Goal: Task Accomplishment & Management: Use online tool/utility

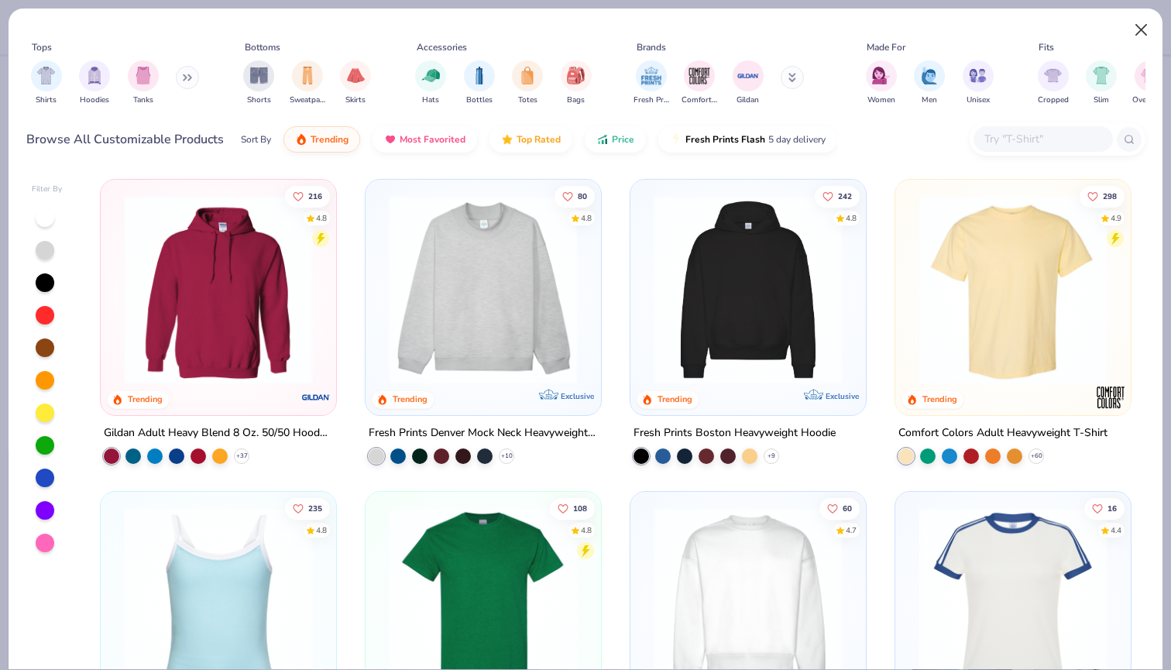
click at [1145, 26] on button "Close" at bounding box center [1141, 29] width 29 height 29
type textarea "x"
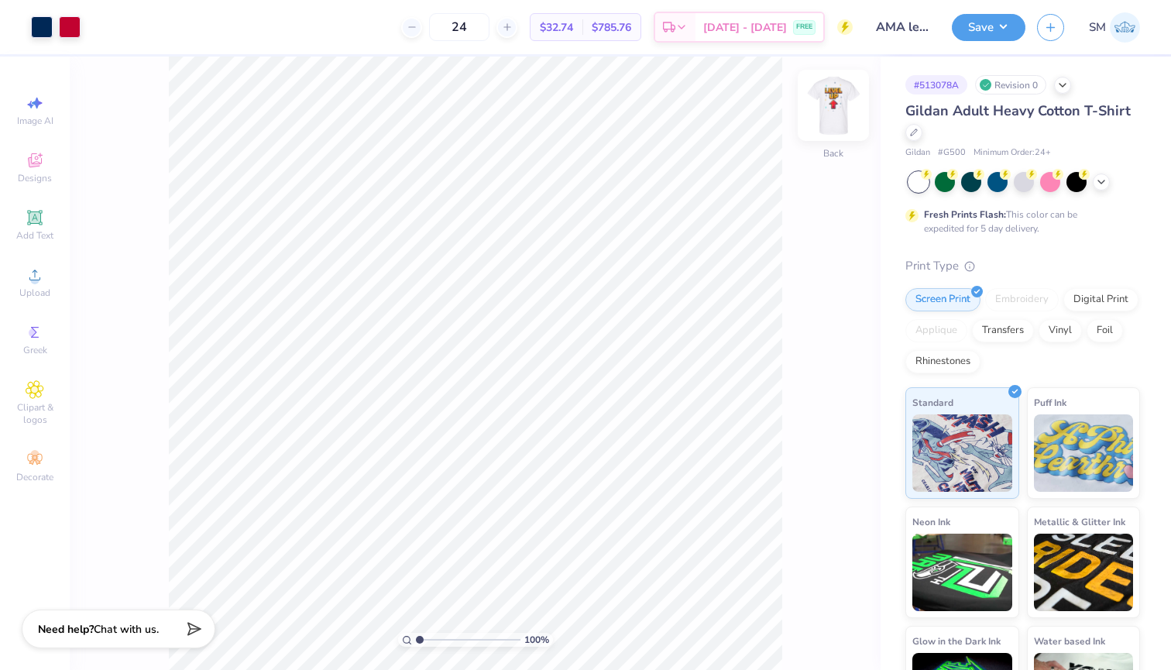
click at [830, 102] on img at bounding box center [834, 105] width 62 height 62
click at [40, 283] on icon at bounding box center [35, 275] width 19 height 19
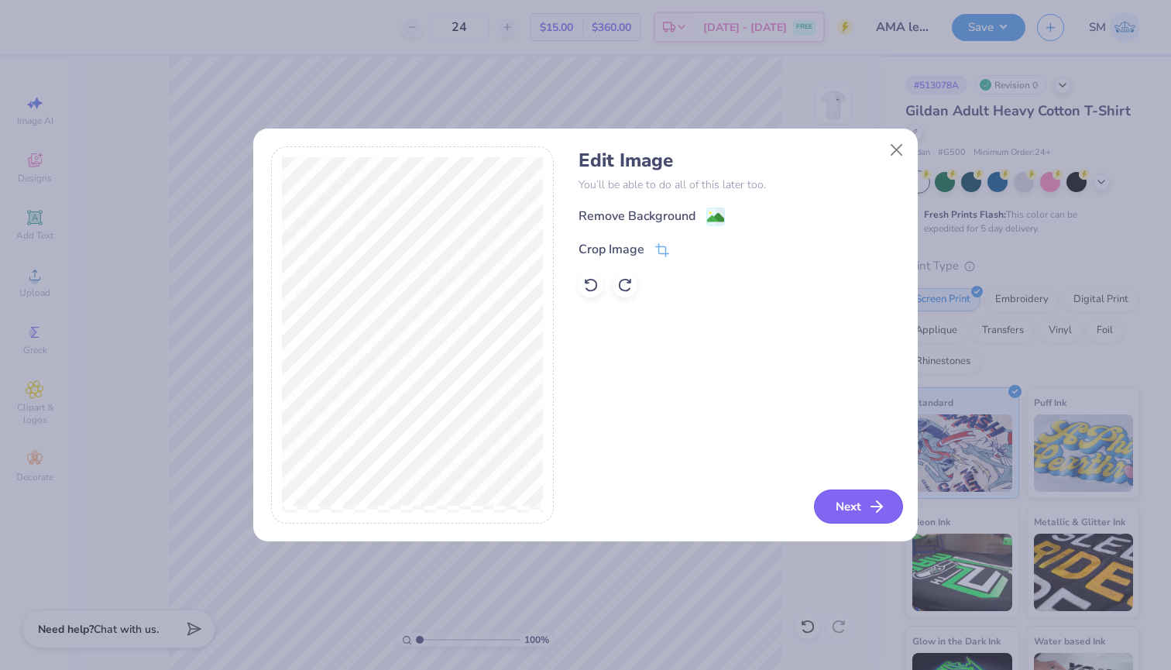
click at [843, 511] on button "Next" at bounding box center [858, 507] width 89 height 34
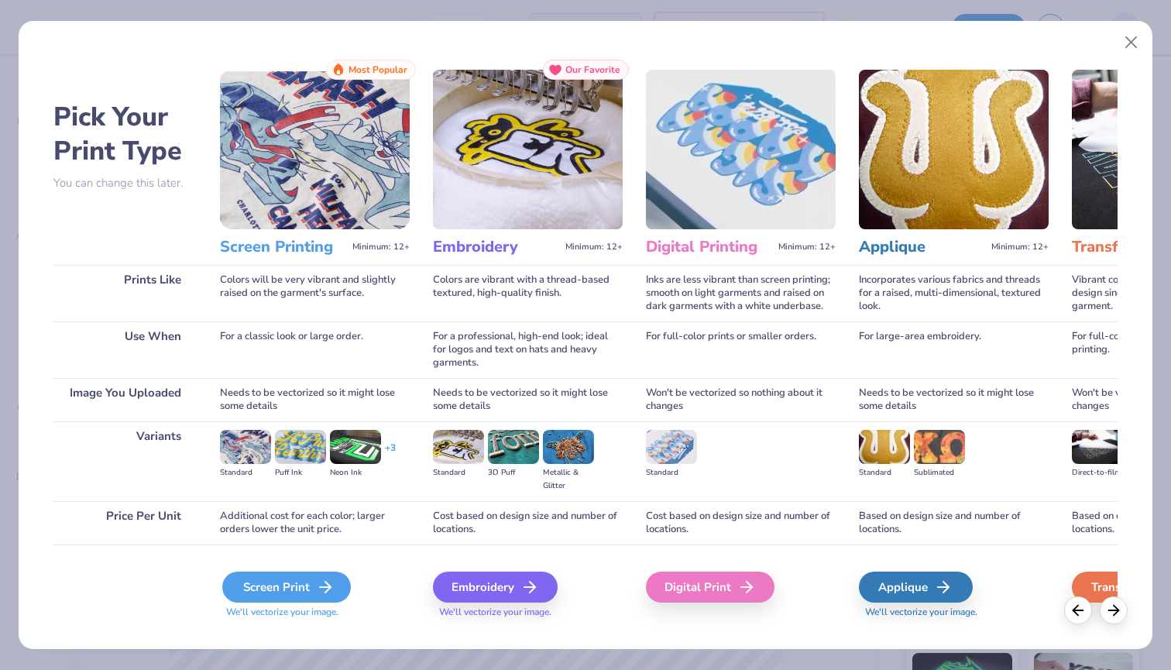
click at [305, 583] on div "Screen Print" at bounding box center [286, 587] width 129 height 31
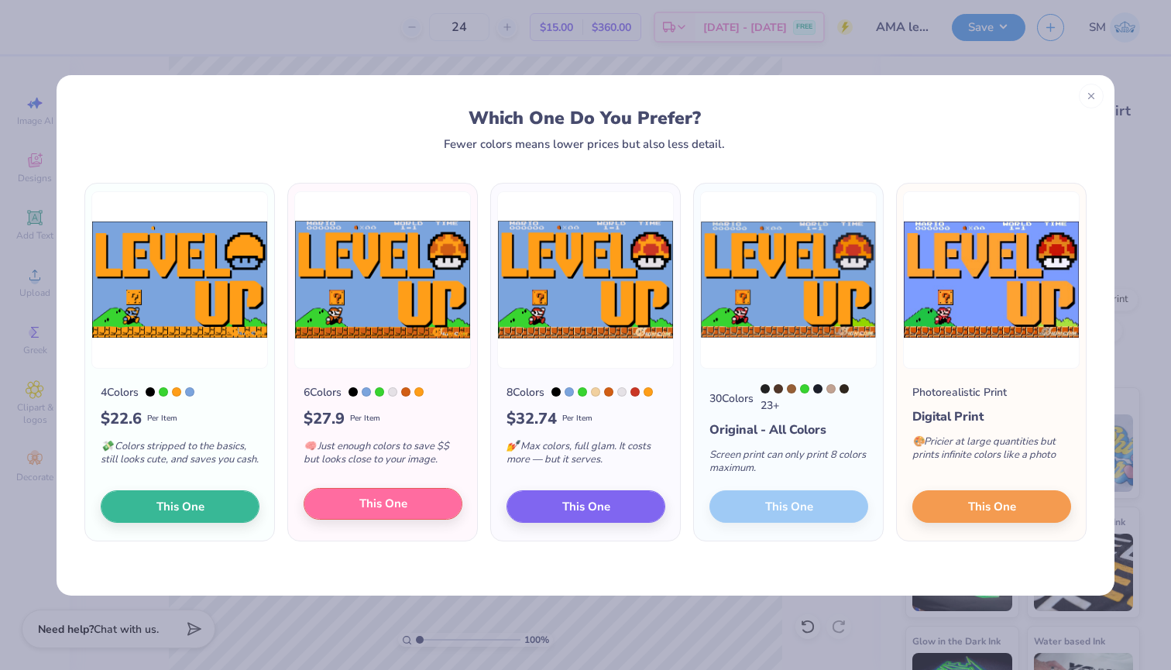
click at [407, 513] on span "This One" at bounding box center [383, 504] width 48 height 18
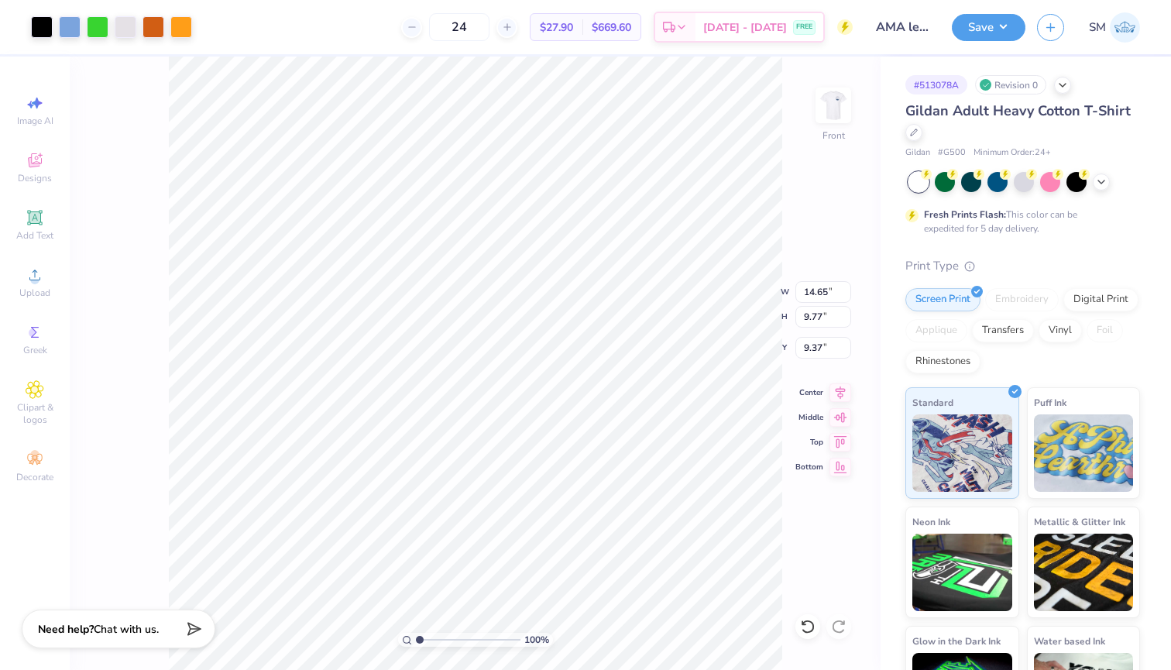
type input "9.86"
type input "6.57"
type input "3.00"
type input "10.99"
type input "7.33"
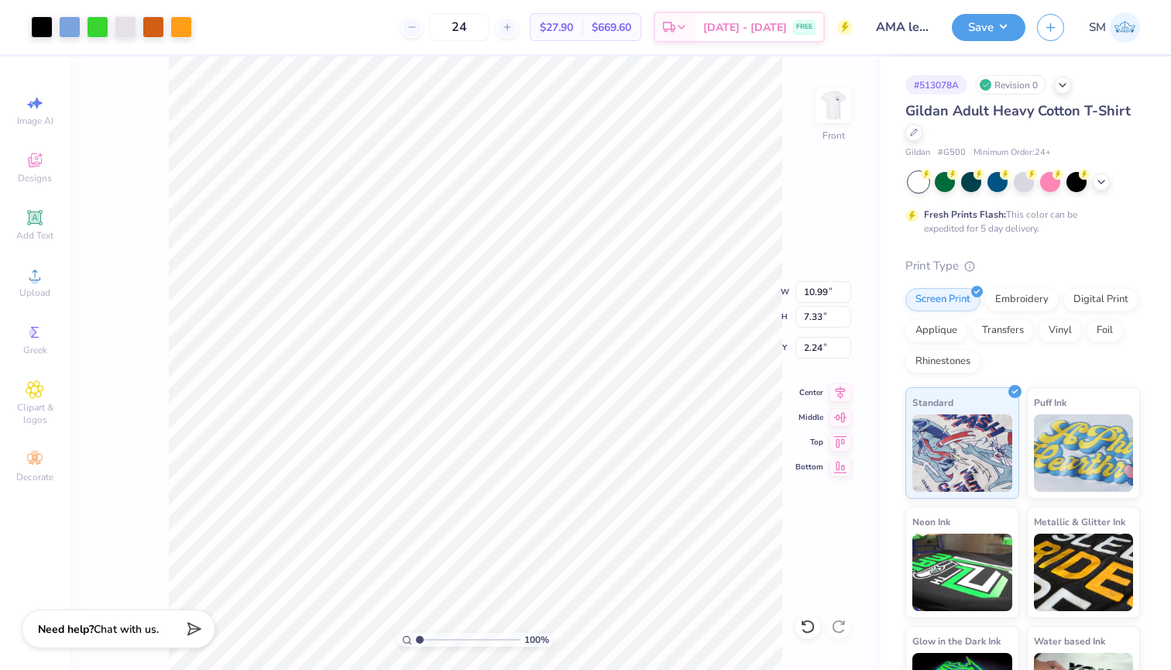
type input "3.00"
type input "3.89"
click at [1008, 22] on button "Save" at bounding box center [989, 25] width 74 height 27
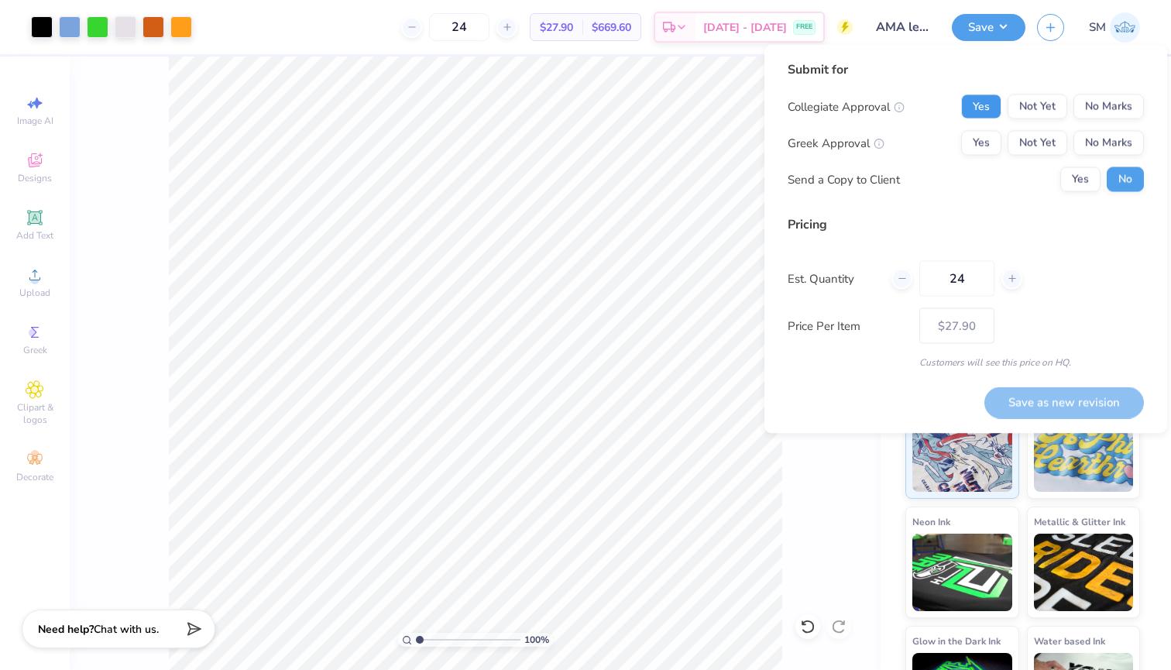
click at [995, 99] on button "Yes" at bounding box center [981, 107] width 40 height 25
click at [1029, 101] on button "Not Yet" at bounding box center [1038, 107] width 60 height 25
click at [1113, 142] on button "No Marks" at bounding box center [1109, 143] width 70 height 25
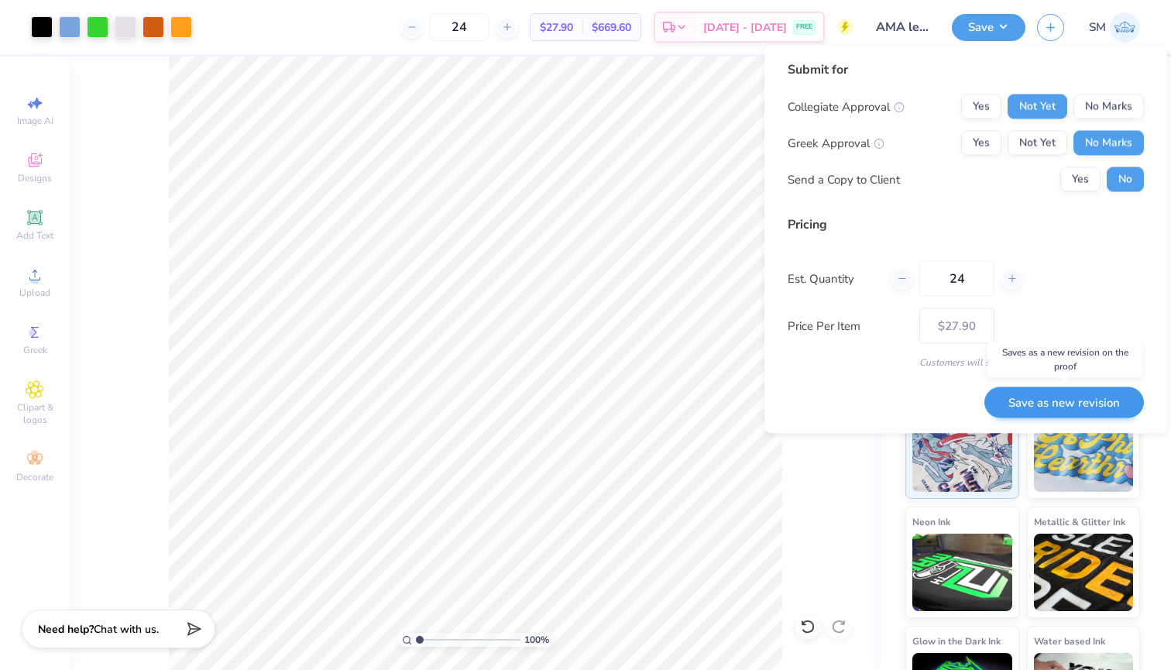
click at [1044, 389] on button "Save as new revision" at bounding box center [1065, 403] width 160 height 32
type input "$27.90"
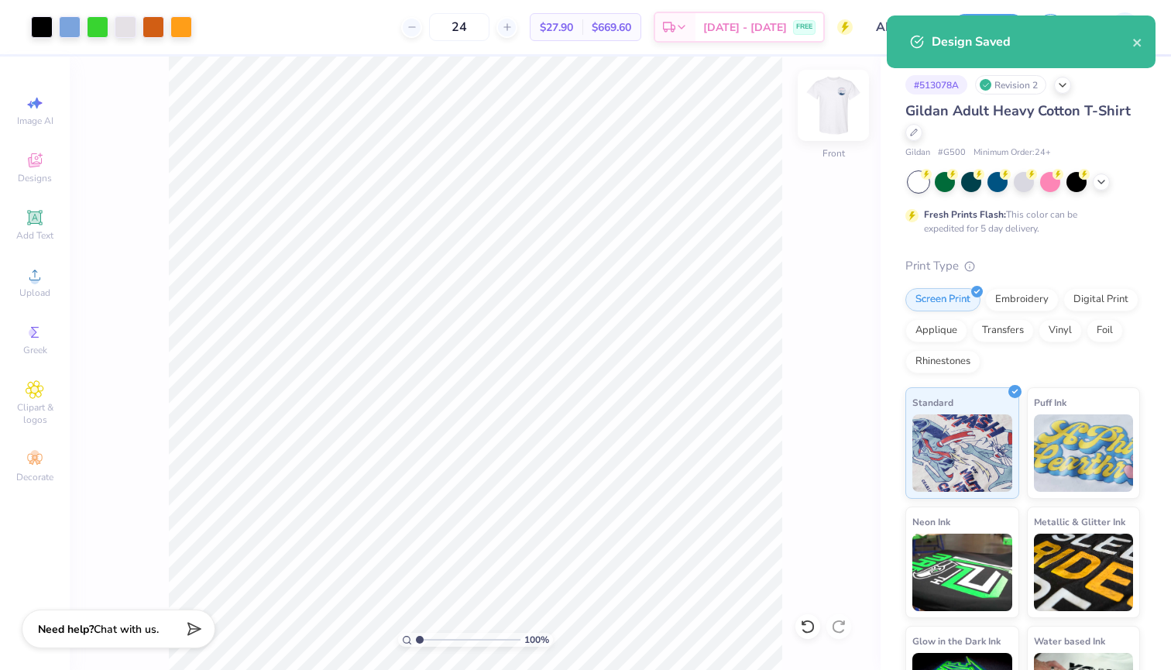
click at [827, 129] on img at bounding box center [834, 105] width 62 height 62
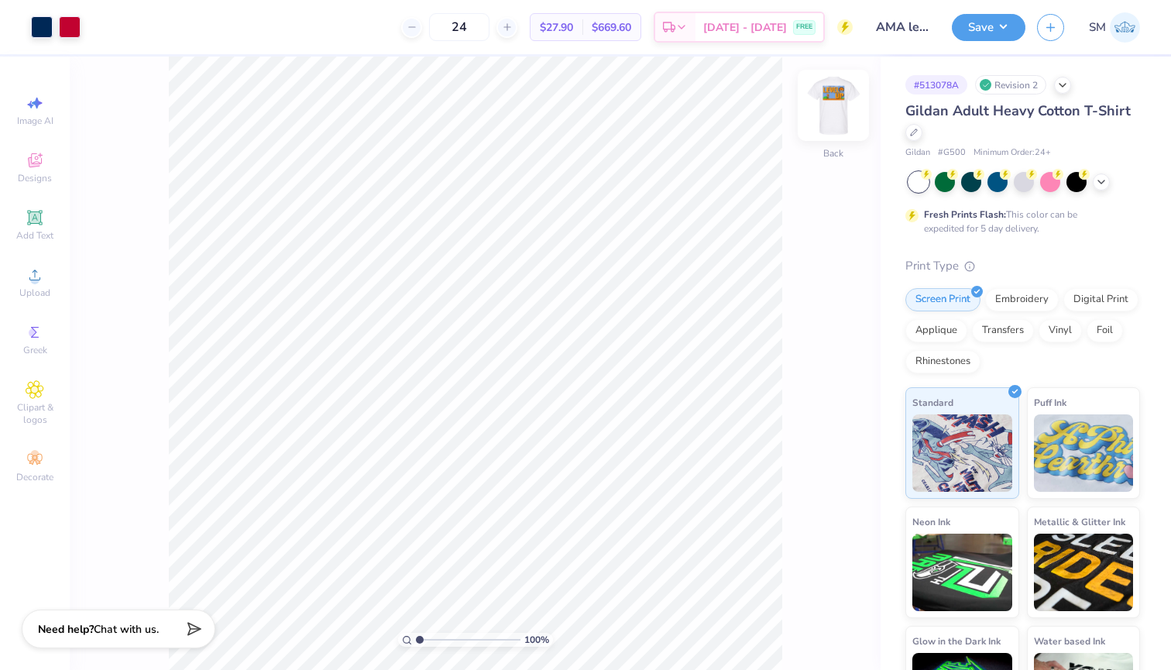
click at [840, 112] on img at bounding box center [834, 105] width 62 height 62
click at [1048, 25] on icon "button" at bounding box center [1050, 25] width 13 height 13
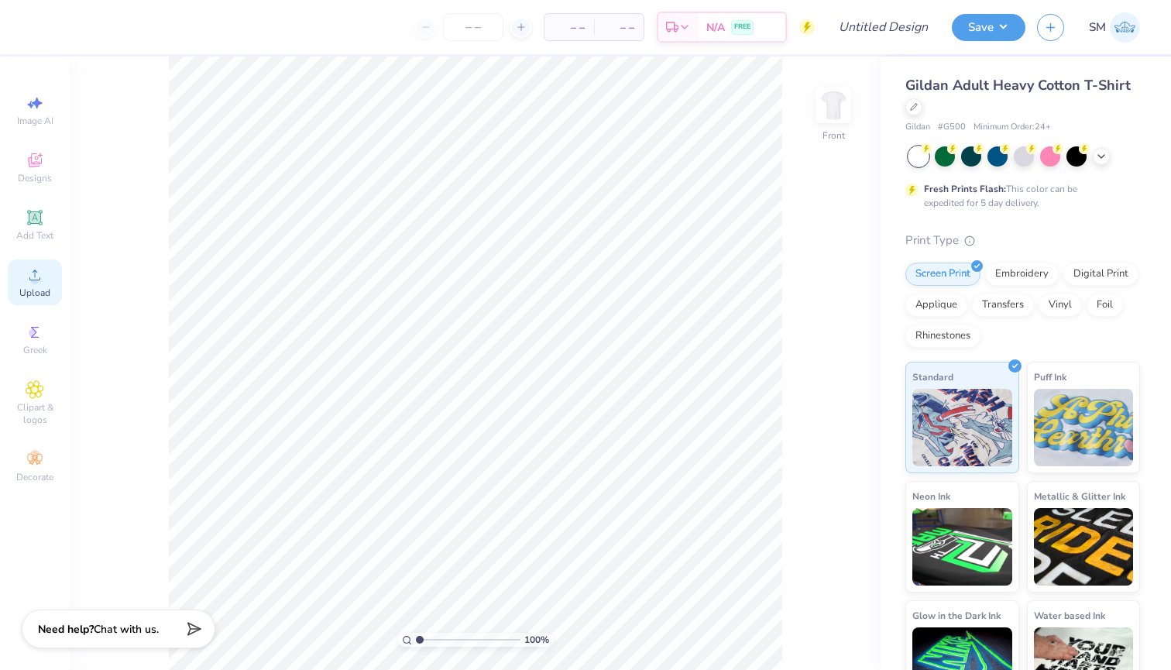
click at [40, 296] on span "Upload" at bounding box center [34, 293] width 31 height 12
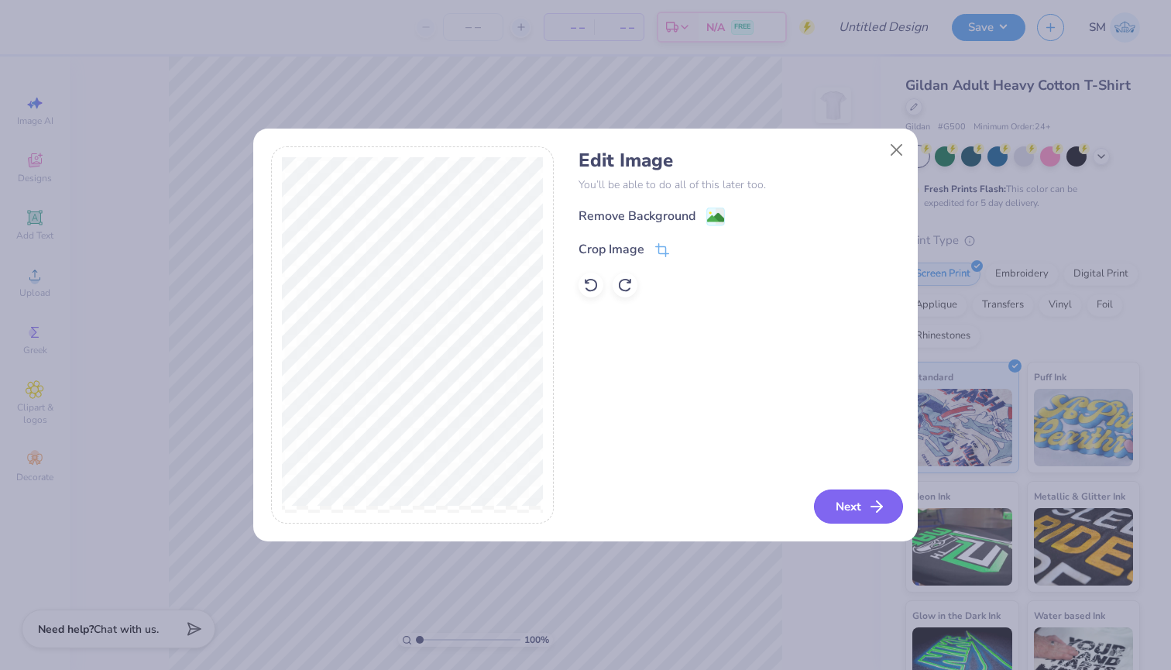
click at [834, 500] on button "Next" at bounding box center [858, 507] width 89 height 34
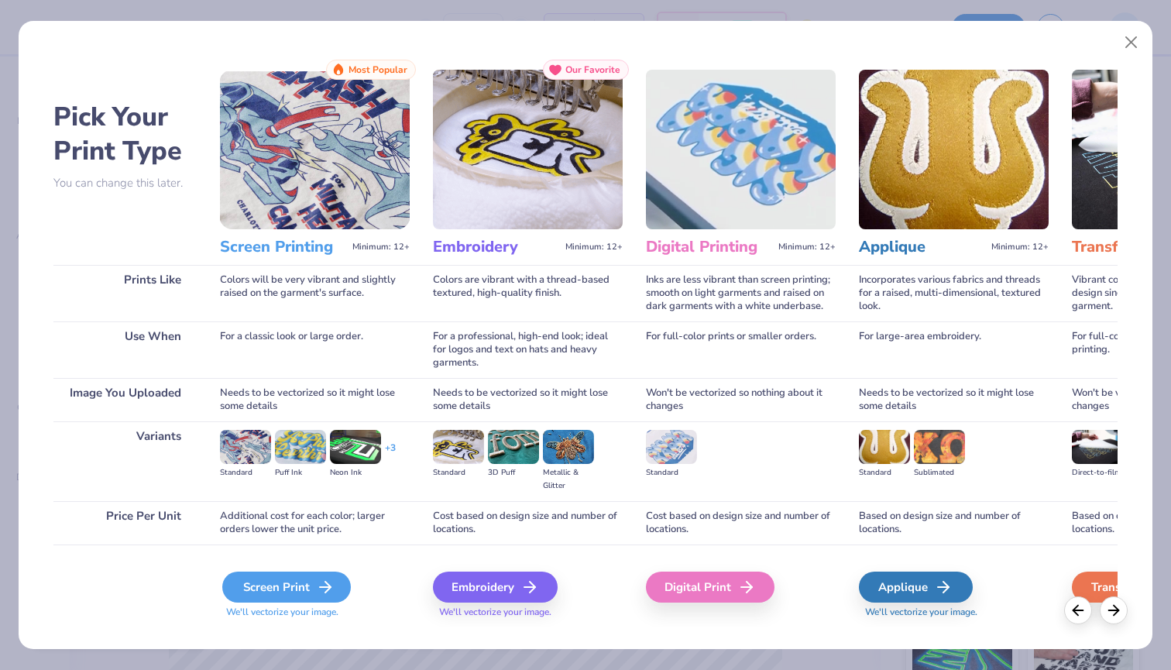
click at [315, 577] on div "Screen Print" at bounding box center [286, 587] width 129 height 31
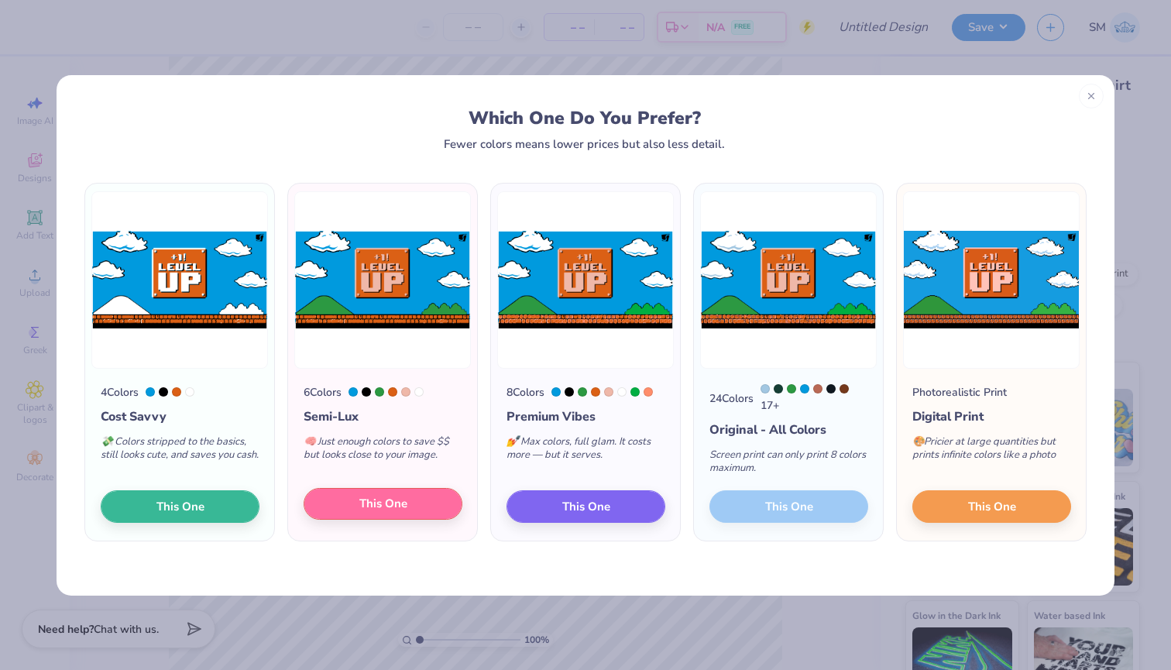
click at [368, 510] on span "This One" at bounding box center [383, 504] width 48 height 18
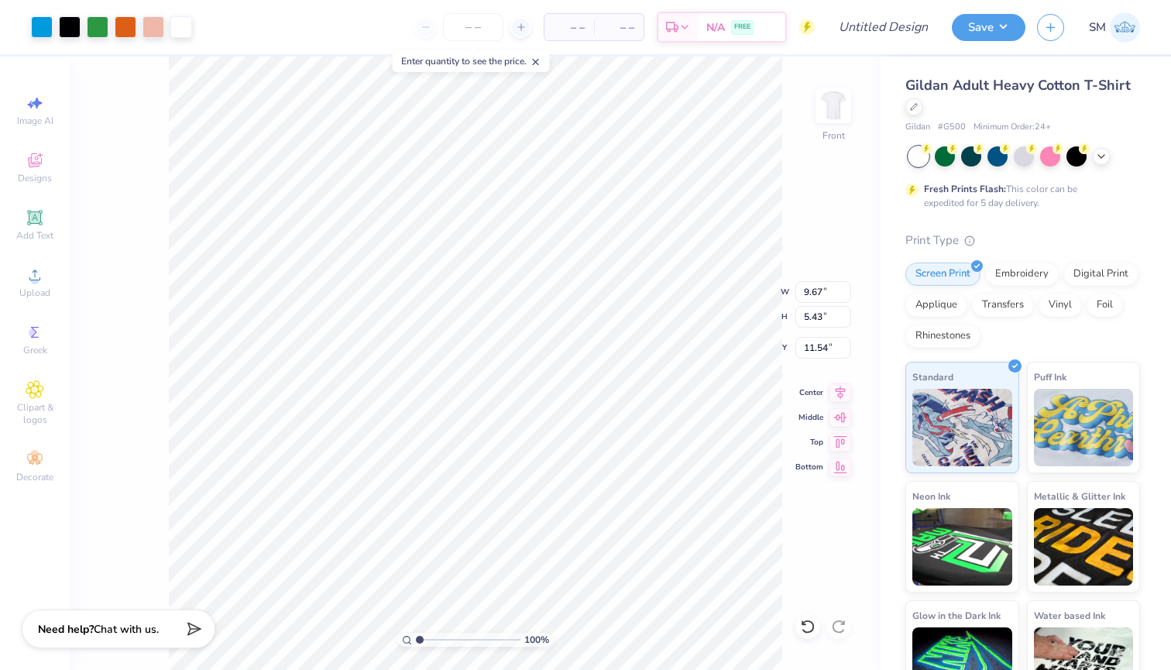
type input "11.85"
type input "6.66"
type input "3.00"
click at [148, 26] on div at bounding box center [154, 26] width 22 height 22
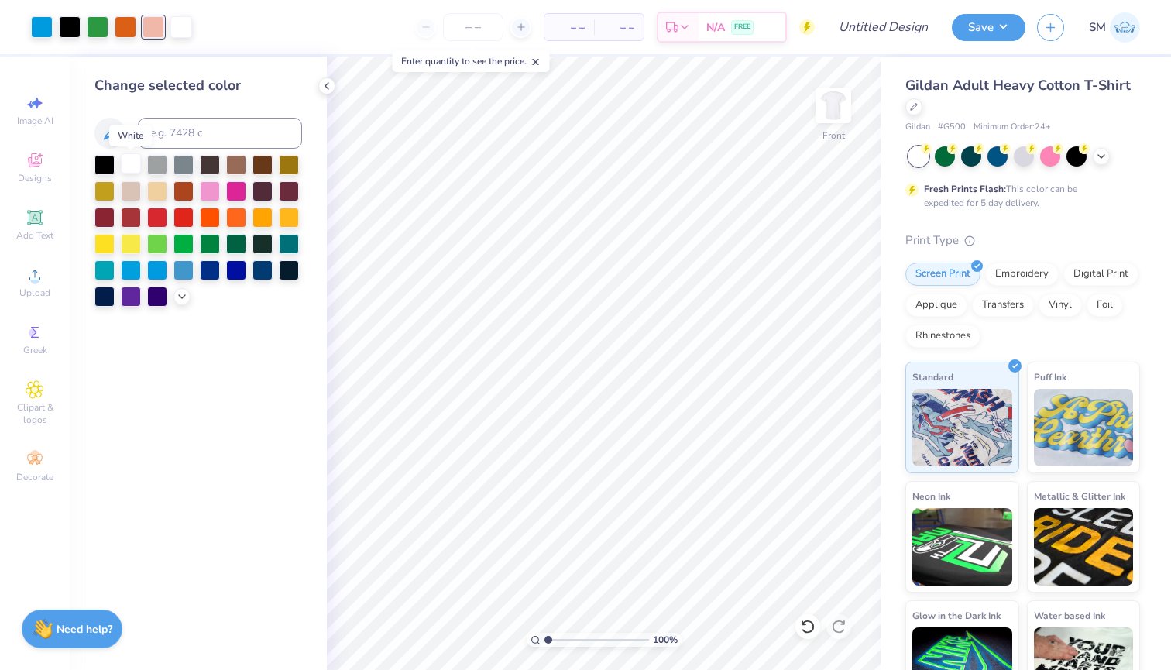
click at [128, 166] on div at bounding box center [131, 163] width 20 height 20
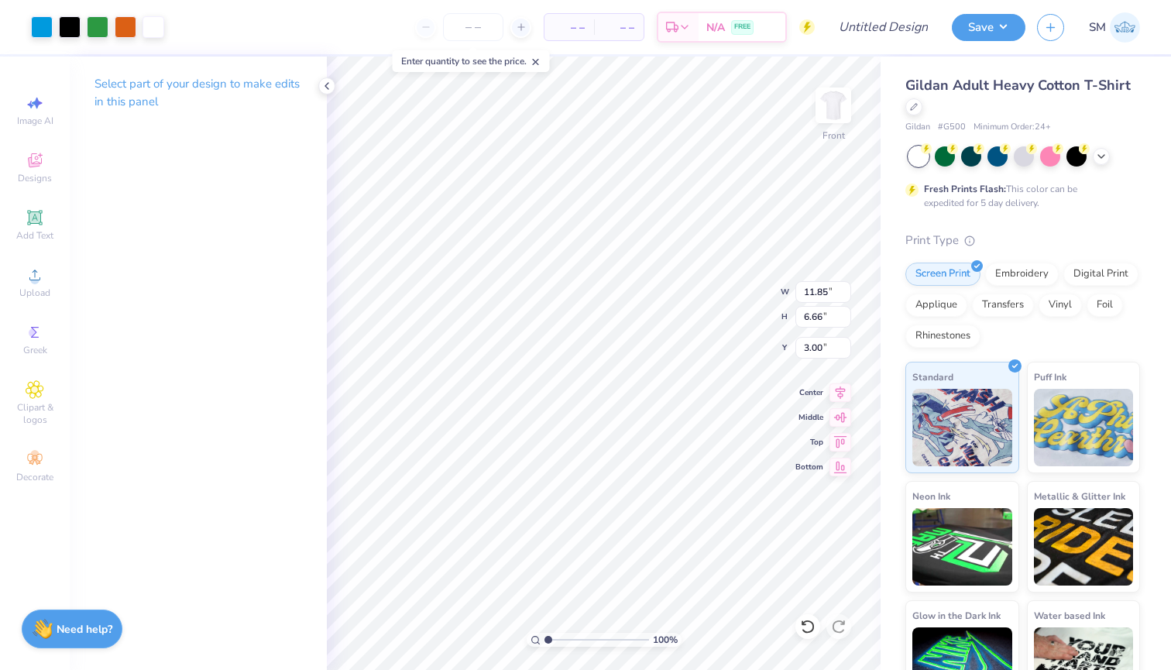
type input "12.71"
type input "7.14"
type input "3.37"
type input "11.89"
type input "6.68"
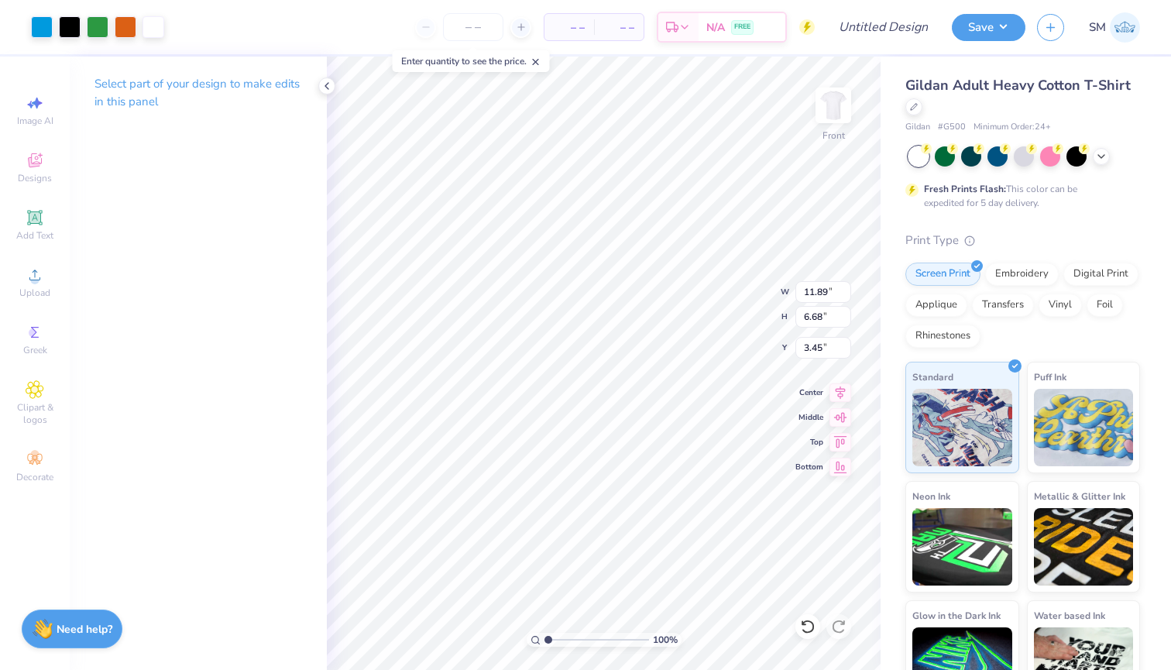
type input "3.49"
click at [995, 26] on button "Save" at bounding box center [989, 25] width 74 height 27
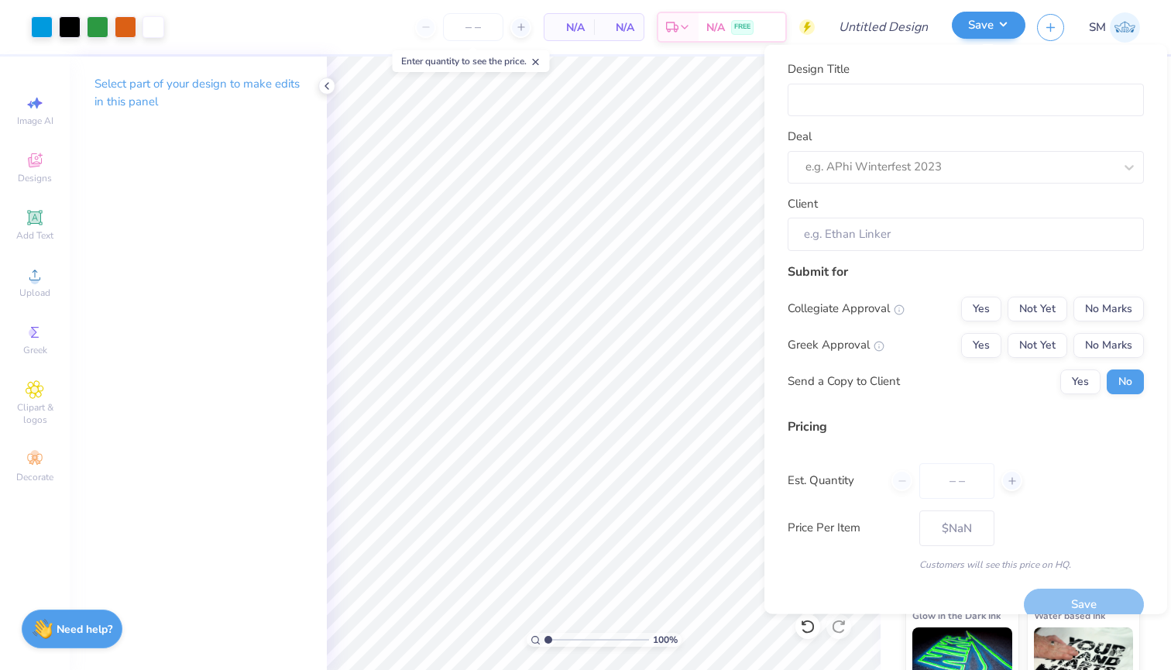
type input "0"
click at [960, 101] on input "Design Title" at bounding box center [966, 99] width 356 height 33
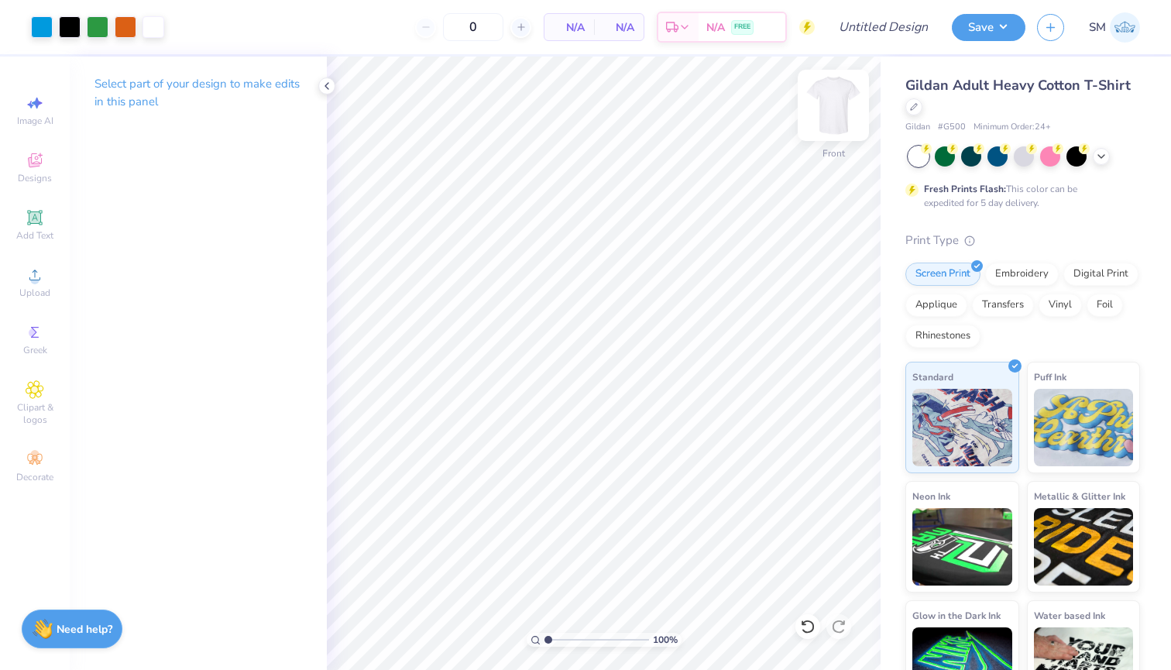
click at [830, 110] on img at bounding box center [834, 105] width 62 height 62
click at [33, 168] on icon at bounding box center [35, 160] width 19 height 19
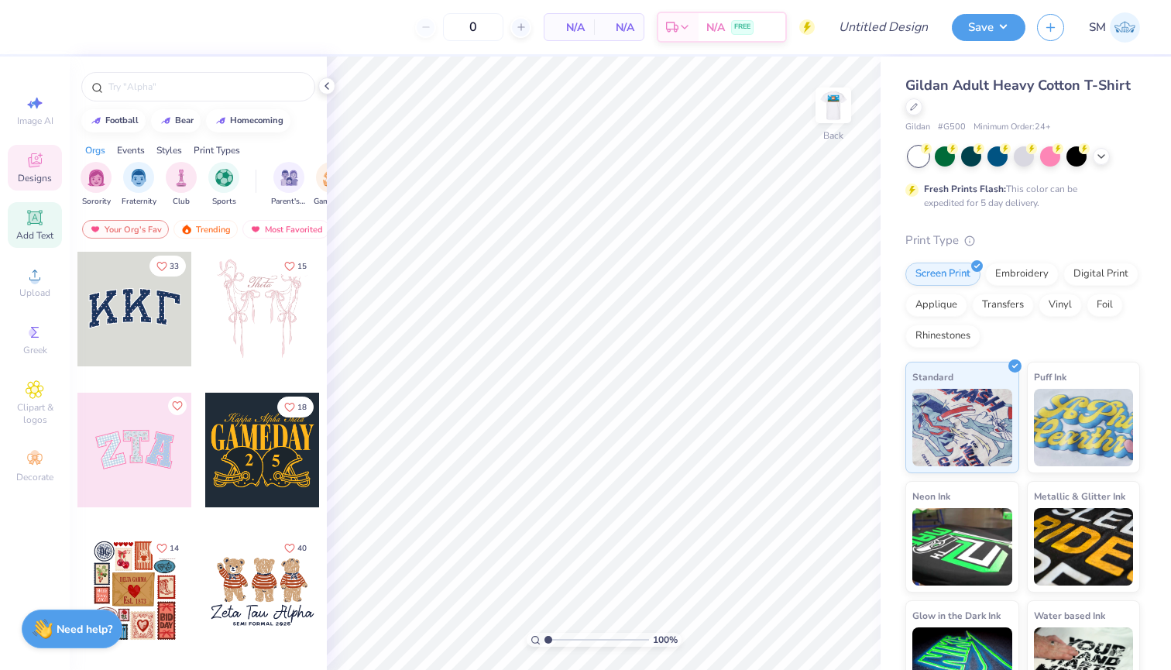
click at [38, 230] on span "Add Text" at bounding box center [34, 235] width 37 height 12
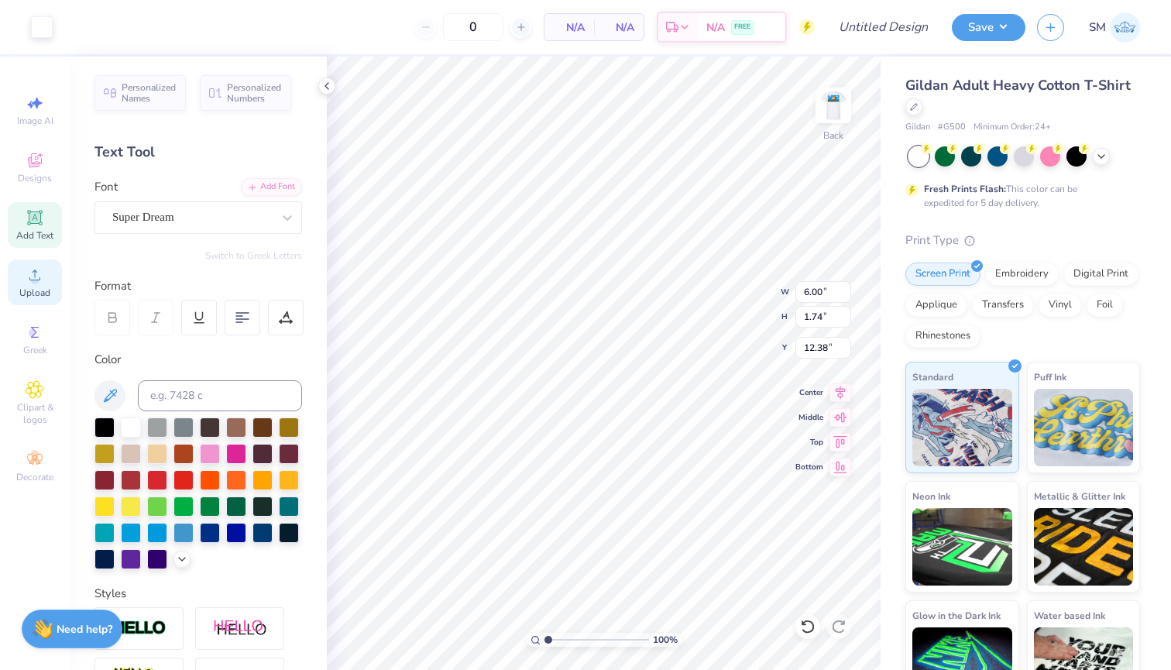
click at [40, 276] on icon at bounding box center [35, 275] width 19 height 19
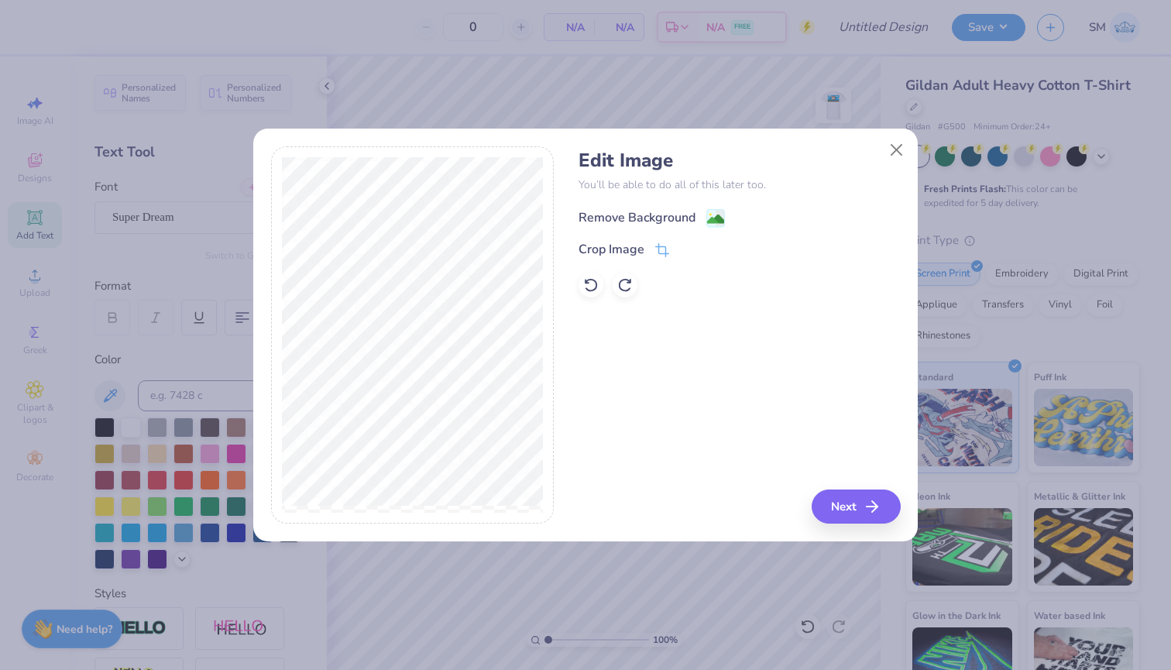
click at [713, 222] on image at bounding box center [715, 219] width 17 height 17
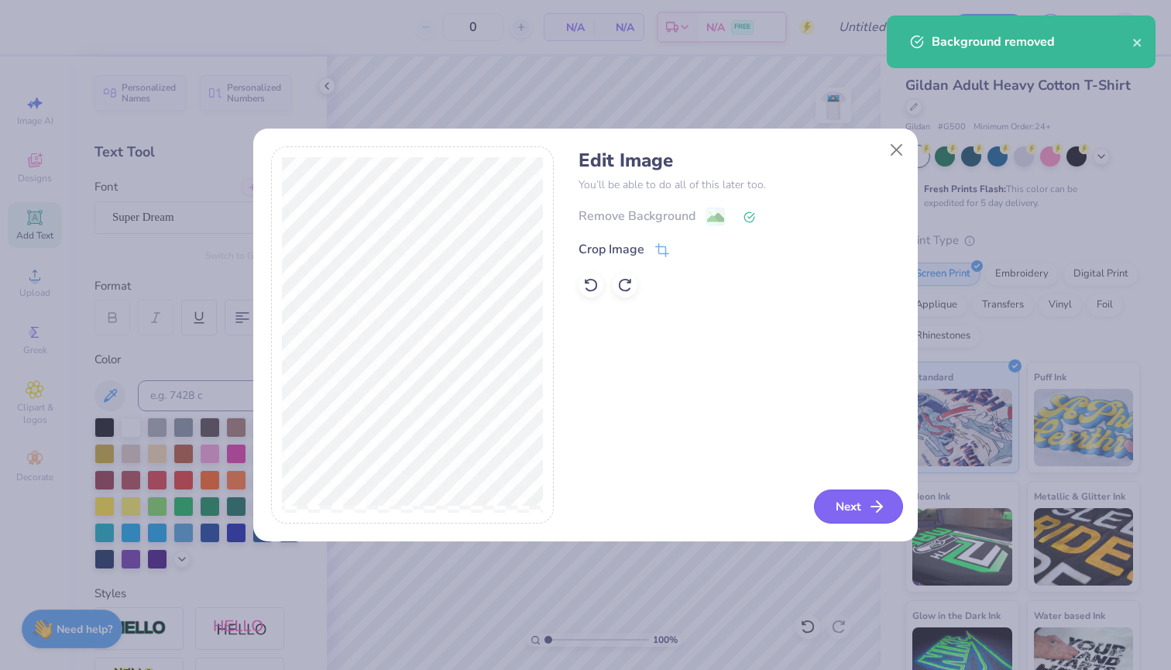
click at [875, 508] on icon "button" at bounding box center [877, 506] width 19 height 19
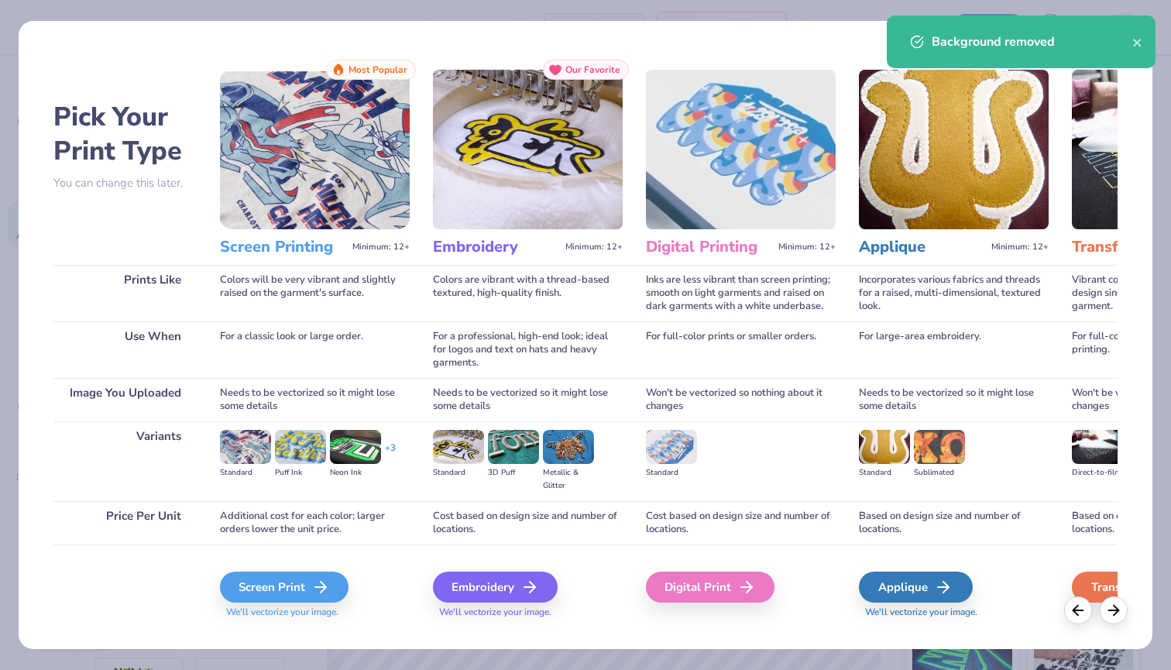
click at [290, 569] on div "Screen Print We'll vectorize your image." at bounding box center [315, 586] width 190 height 83
click at [292, 581] on div "Screen Print" at bounding box center [286, 587] width 129 height 31
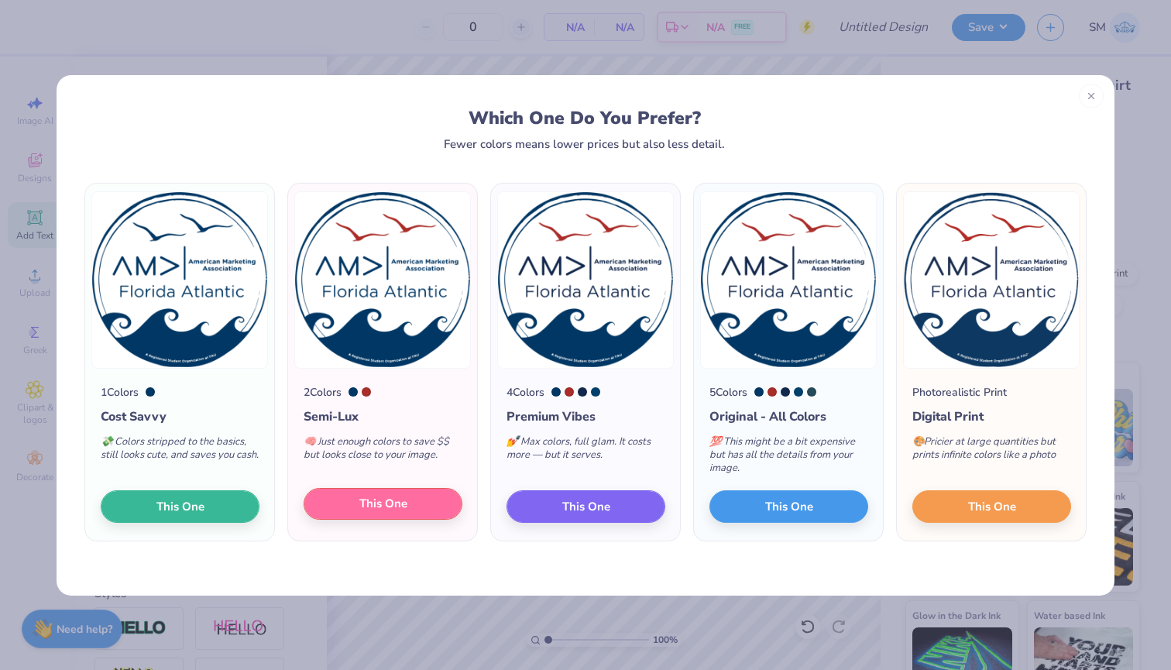
click at [366, 498] on span "This One" at bounding box center [383, 504] width 48 height 18
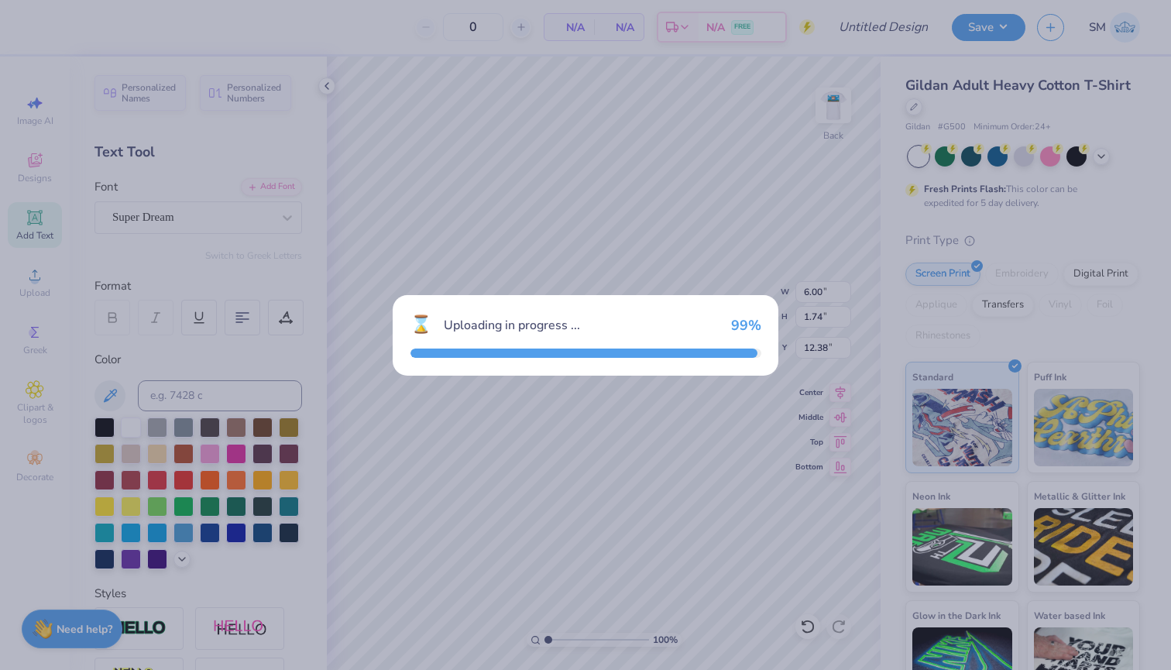
type input "15.00"
type input "15.06"
type input "5.72"
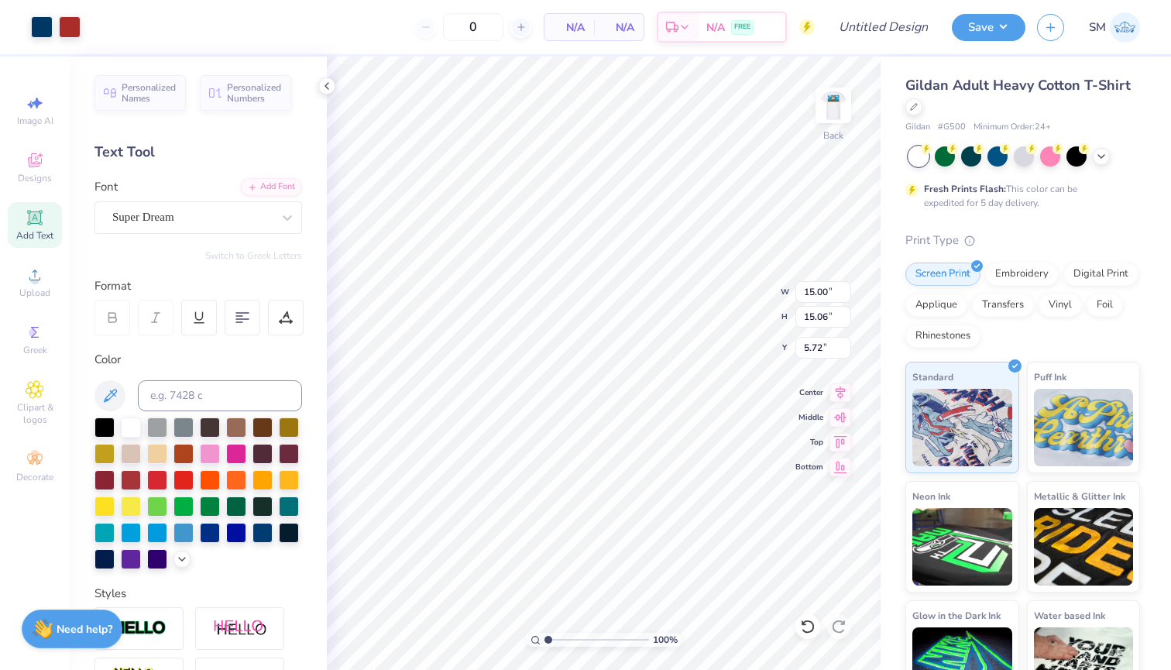
type input "9.52"
type input "9.56"
type textarea "TEX]\\"
type input "4.84"
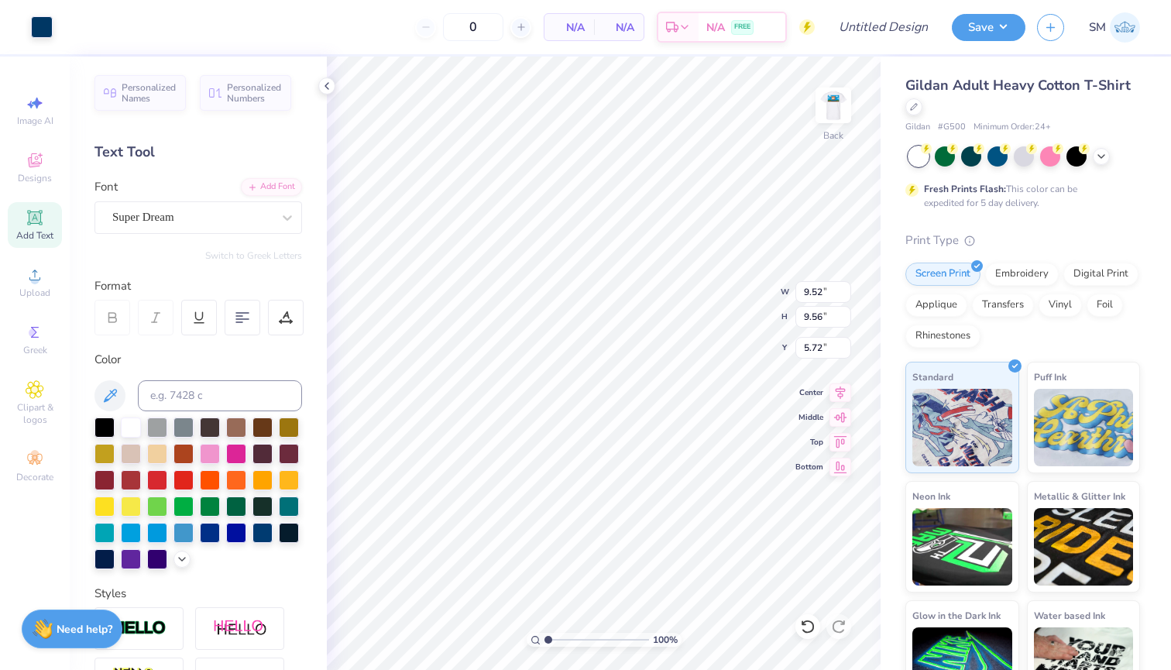
type input "4.86"
type input "10.42"
type input "3.17"
type input "3.18"
type input "3.00"
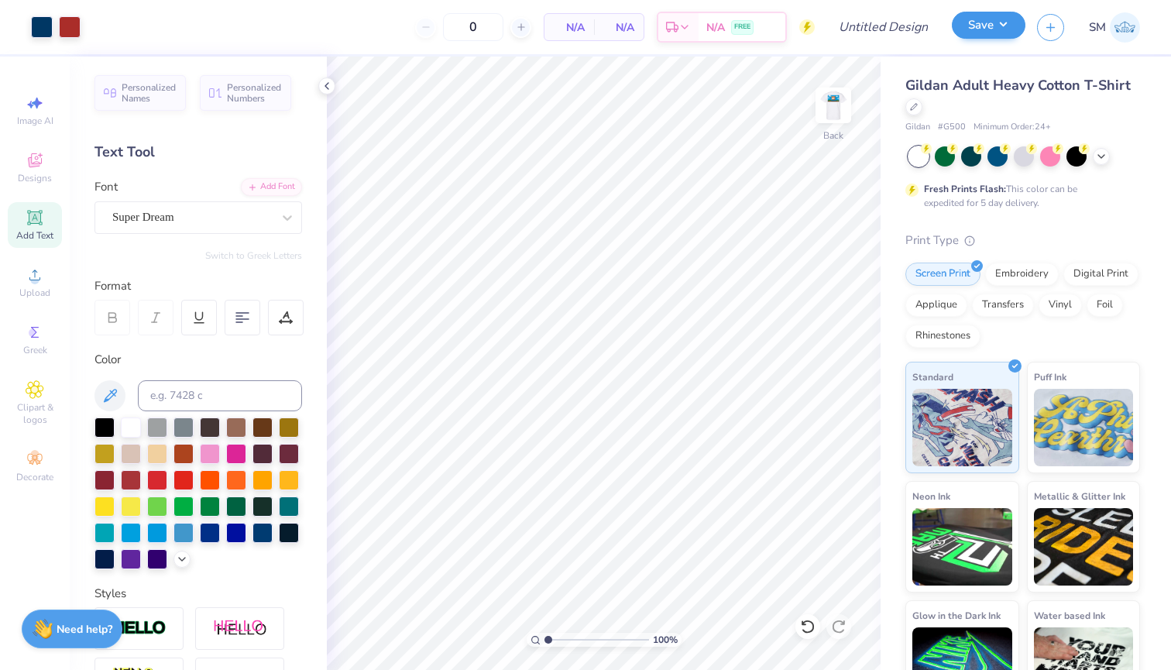
click at [999, 19] on button "Save" at bounding box center [989, 25] width 74 height 27
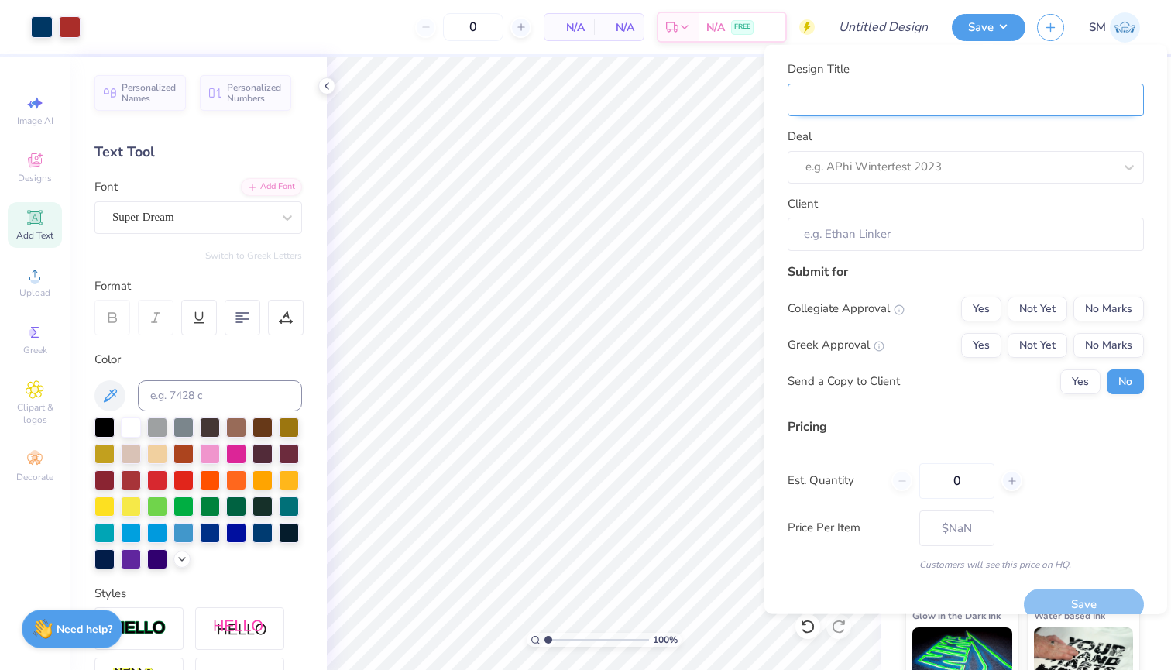
click at [953, 101] on input "Design Title" at bounding box center [966, 99] width 356 height 33
type input "a"
type input "am"
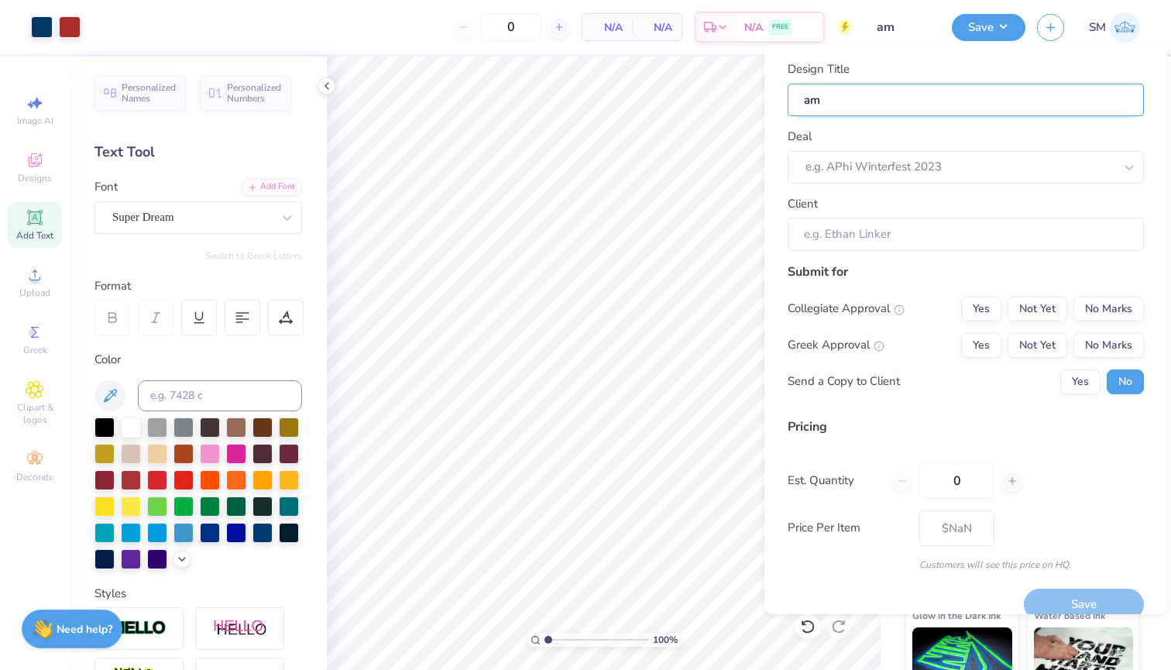
type input "ama"
type input "ama l"
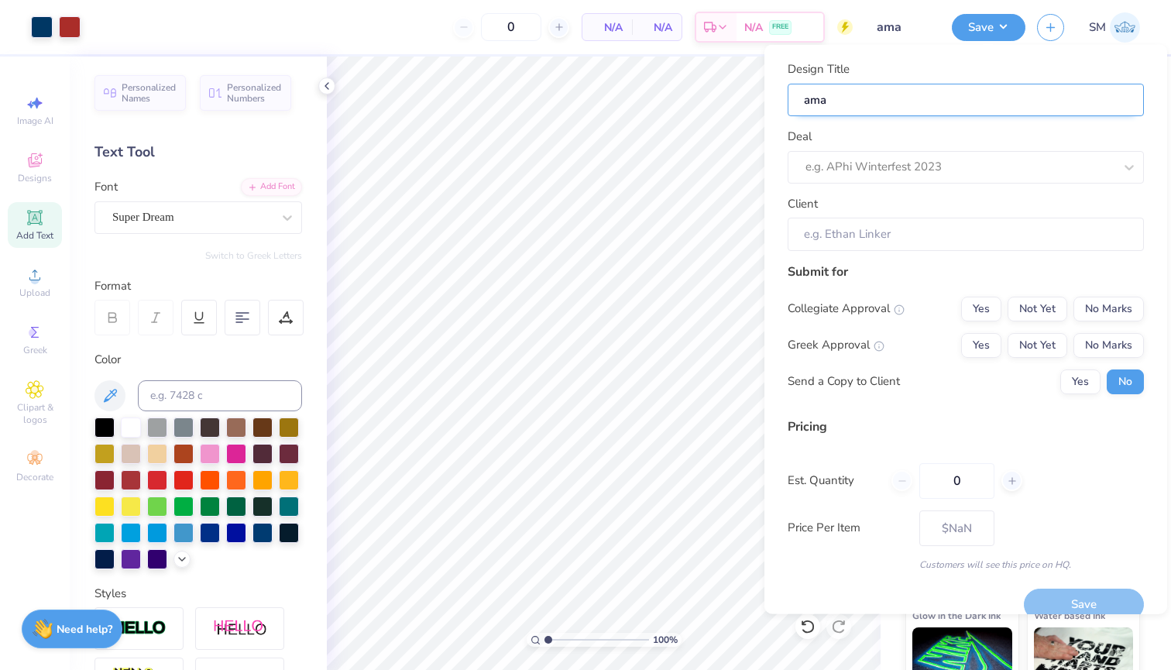
type input "ama l"
type input "ama le"
type input "ama lev"
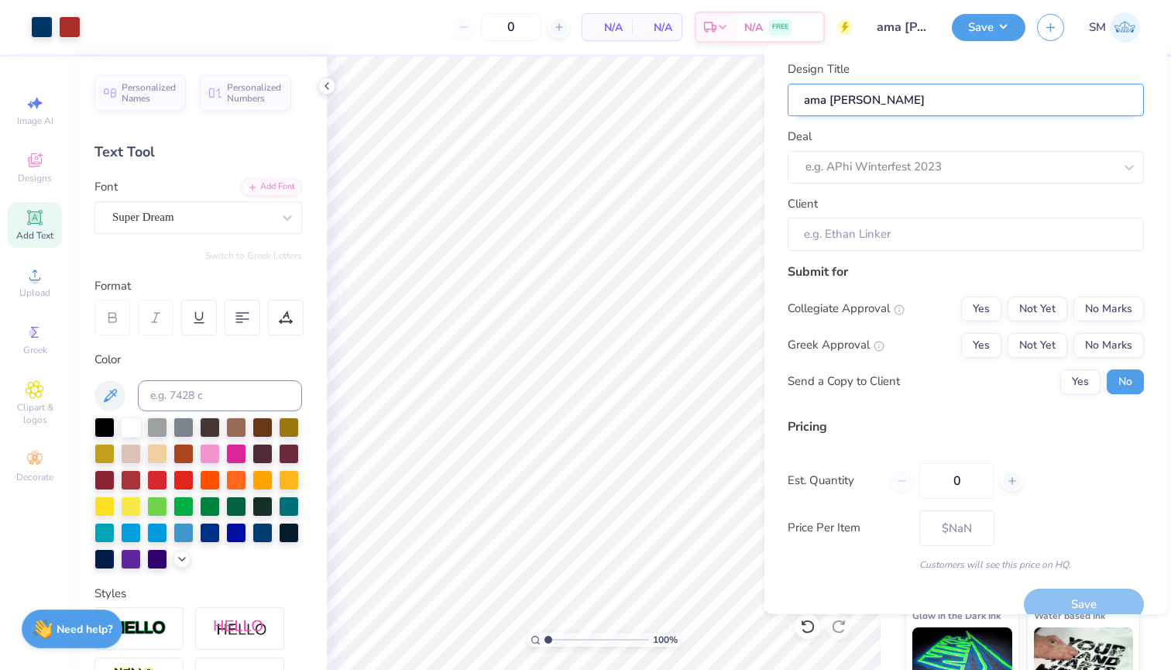
type input "ama leve"
type input "ama level"
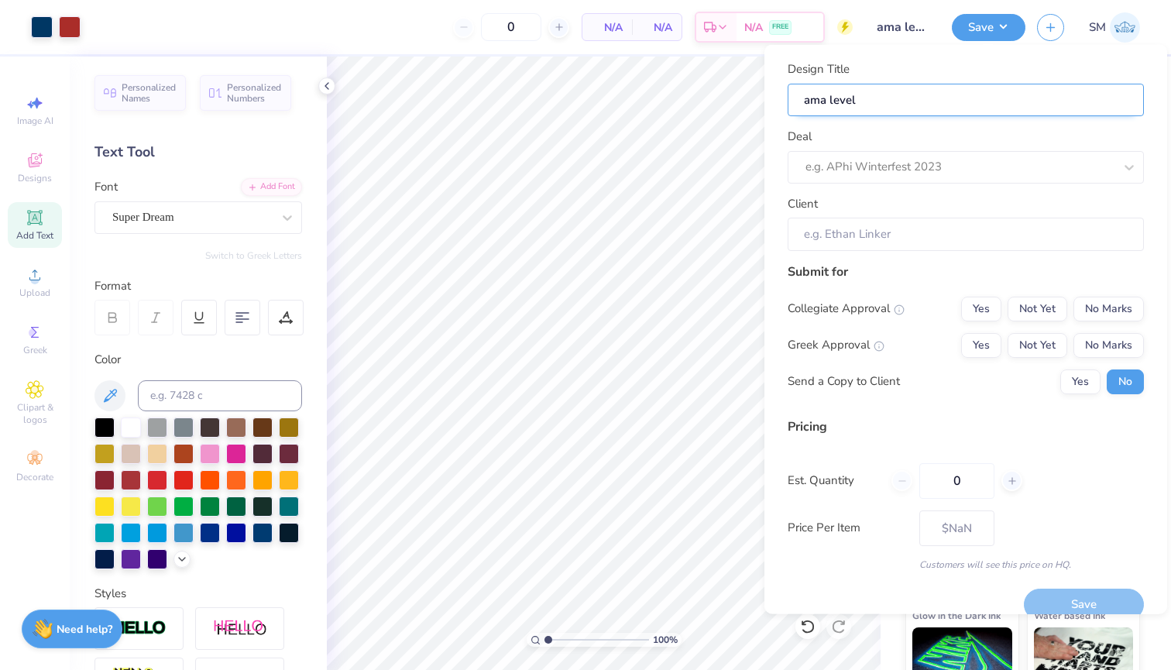
type input "ama level"
type input "ama level u"
type input "ama level up"
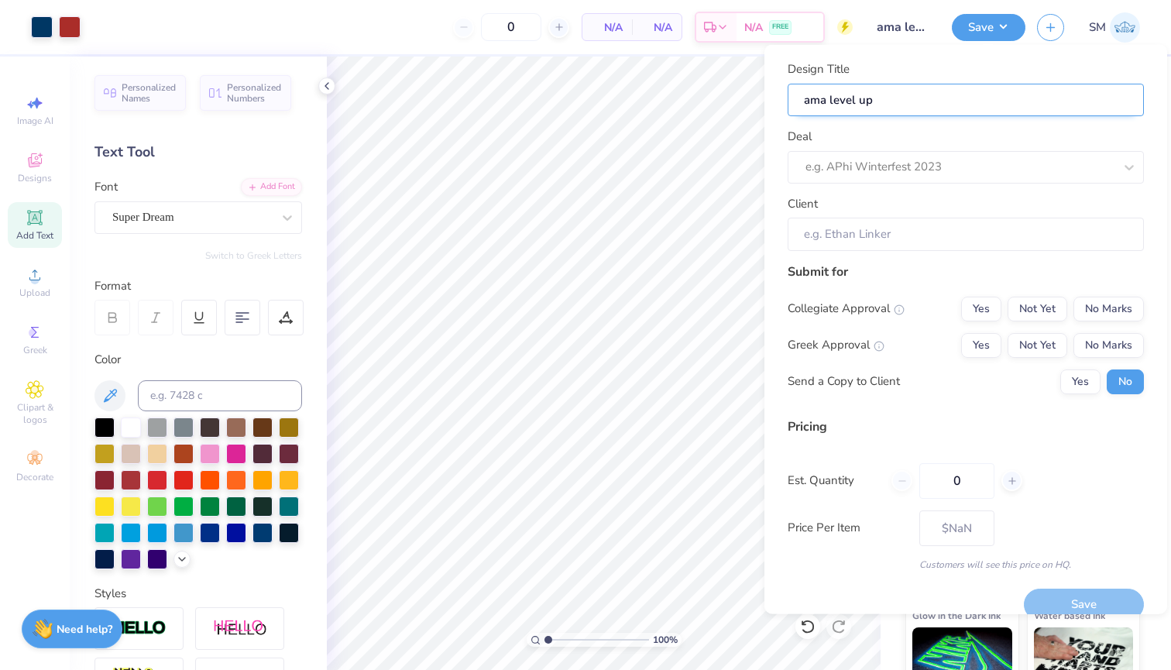
type input "ama level up"
type input "ama level up 2"
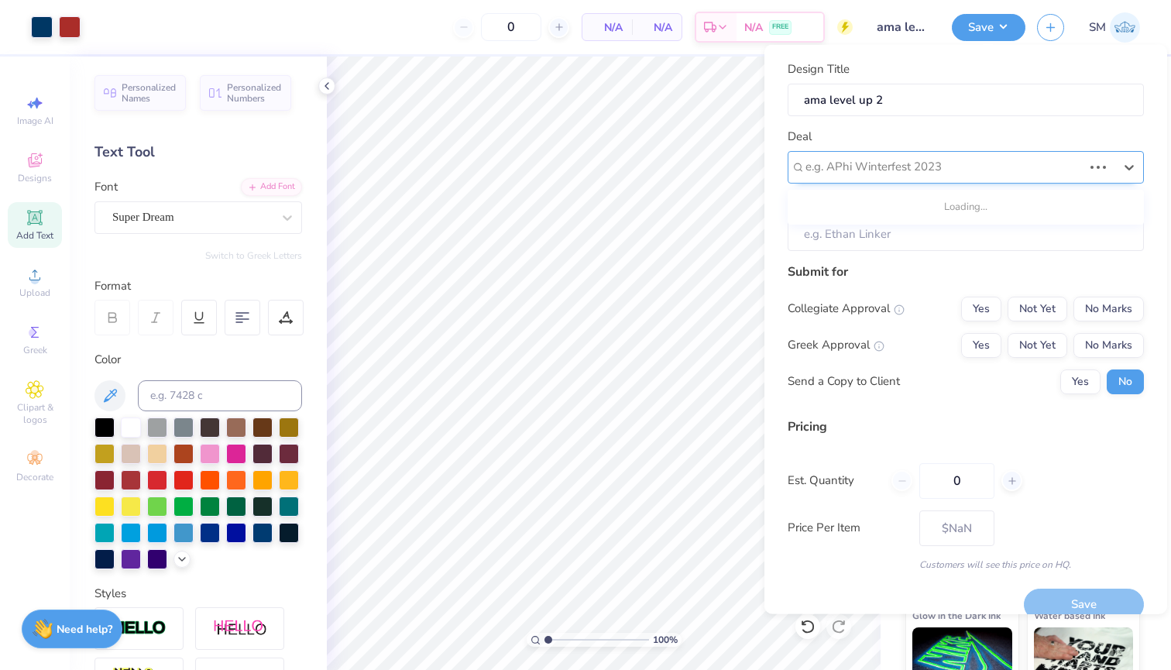
click at [921, 161] on div "e.g. APhi Winterfest 2023" at bounding box center [944, 167] width 277 height 18
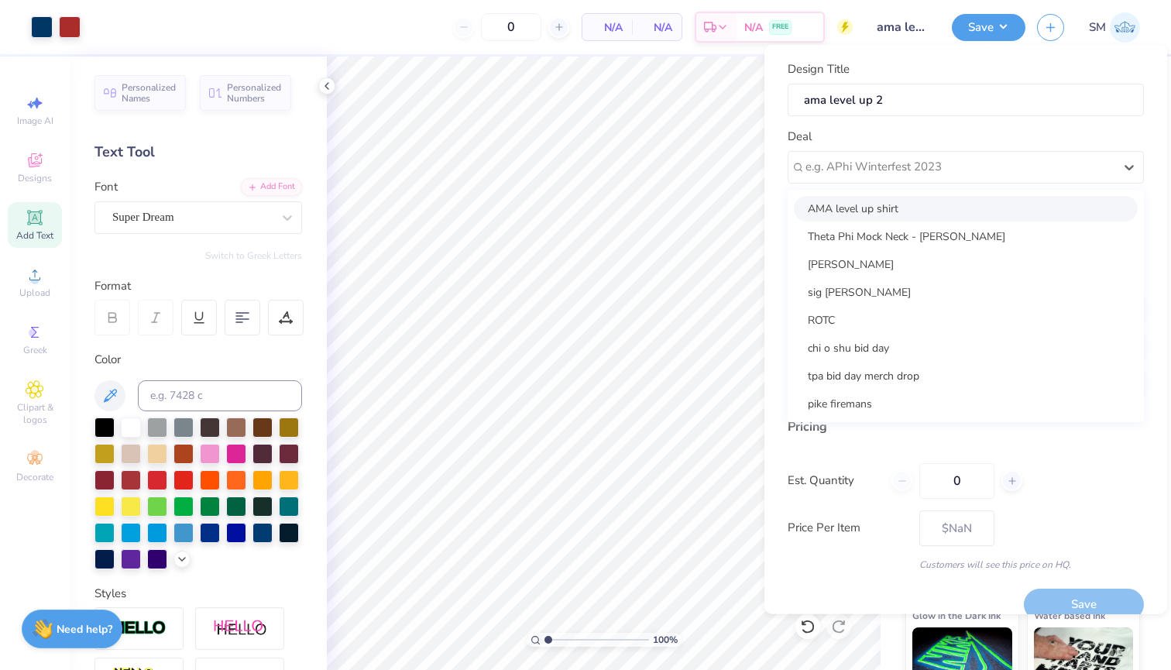
click at [886, 211] on div "AMA level up shirt" at bounding box center [966, 208] width 344 height 26
type input "Aaron Thon"
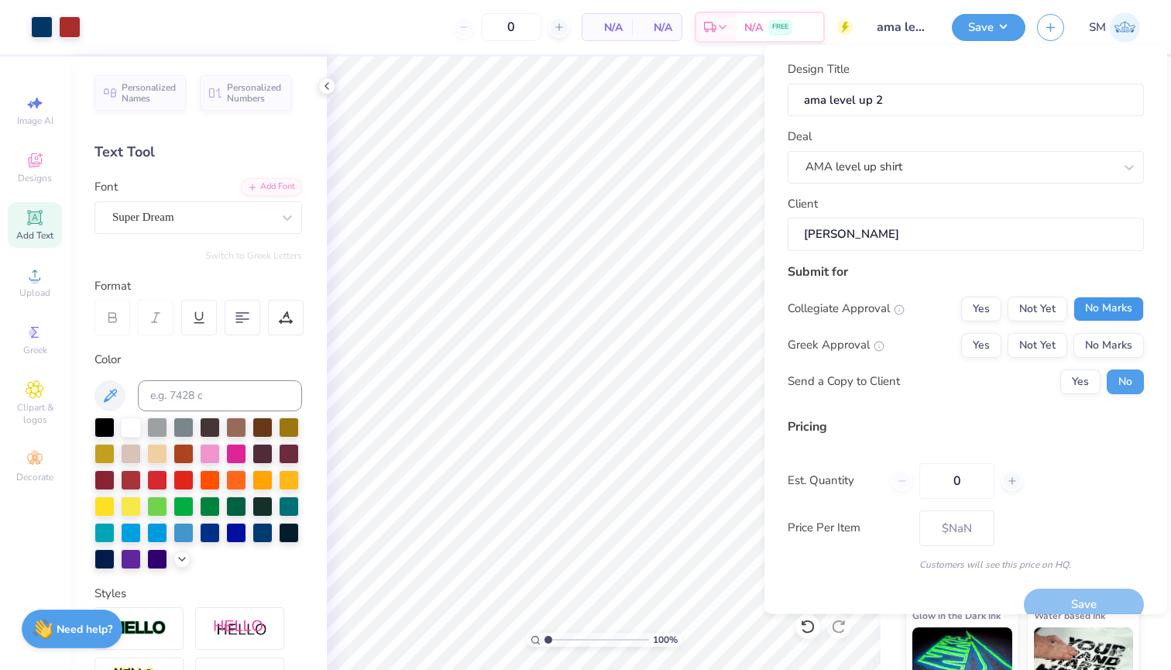
click at [1102, 299] on button "No Marks" at bounding box center [1109, 308] width 70 height 25
click at [1033, 302] on button "Not Yet" at bounding box center [1038, 308] width 60 height 25
click at [1126, 347] on button "No Marks" at bounding box center [1109, 344] width 70 height 25
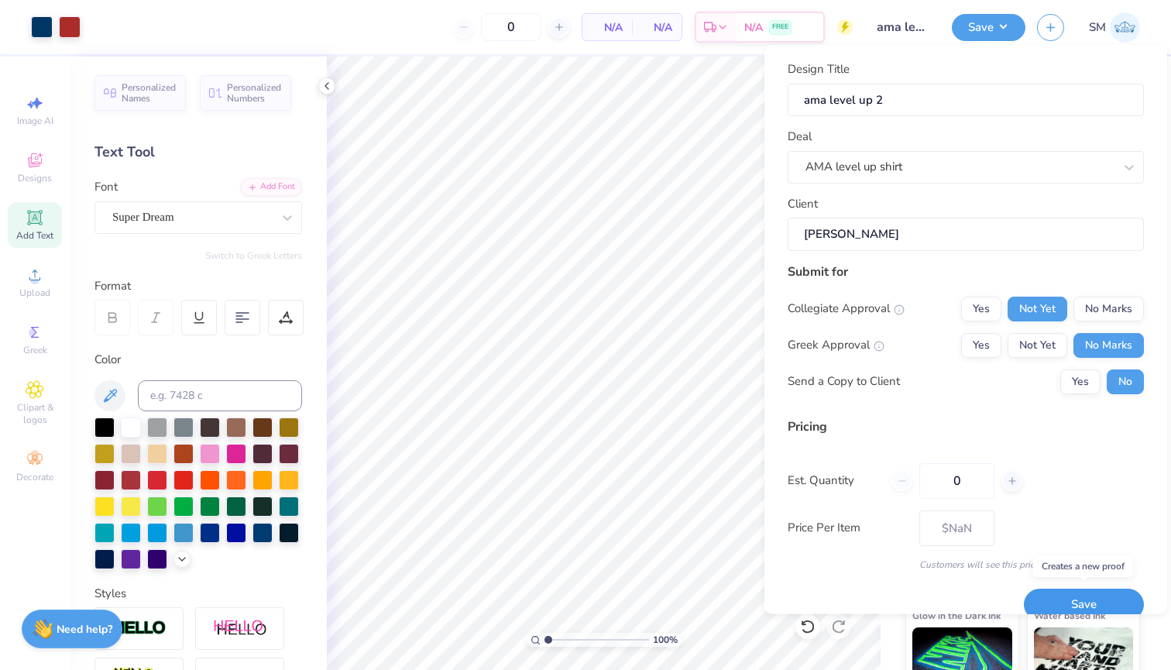
click at [1052, 595] on button "Save" at bounding box center [1084, 605] width 120 height 32
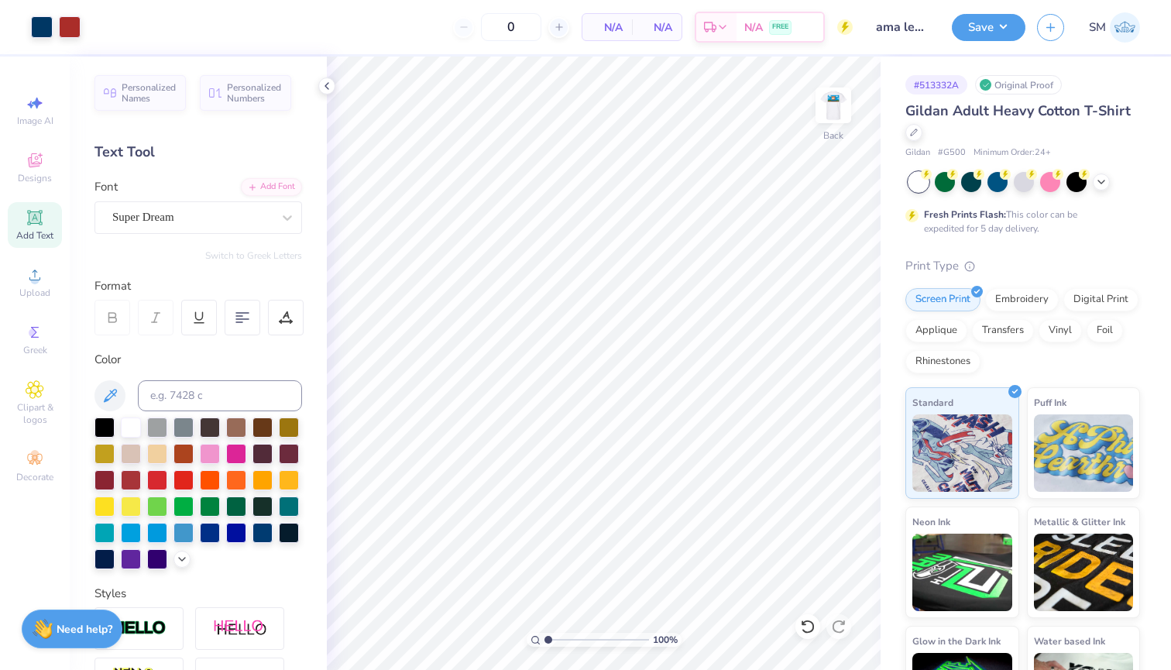
click at [426, 2] on div "0 N/A Per Item N/A Total Est. Delivery N/A FREE" at bounding box center [472, 27] width 761 height 54
